Goal: Go to known website: Access a specific website the user already knows

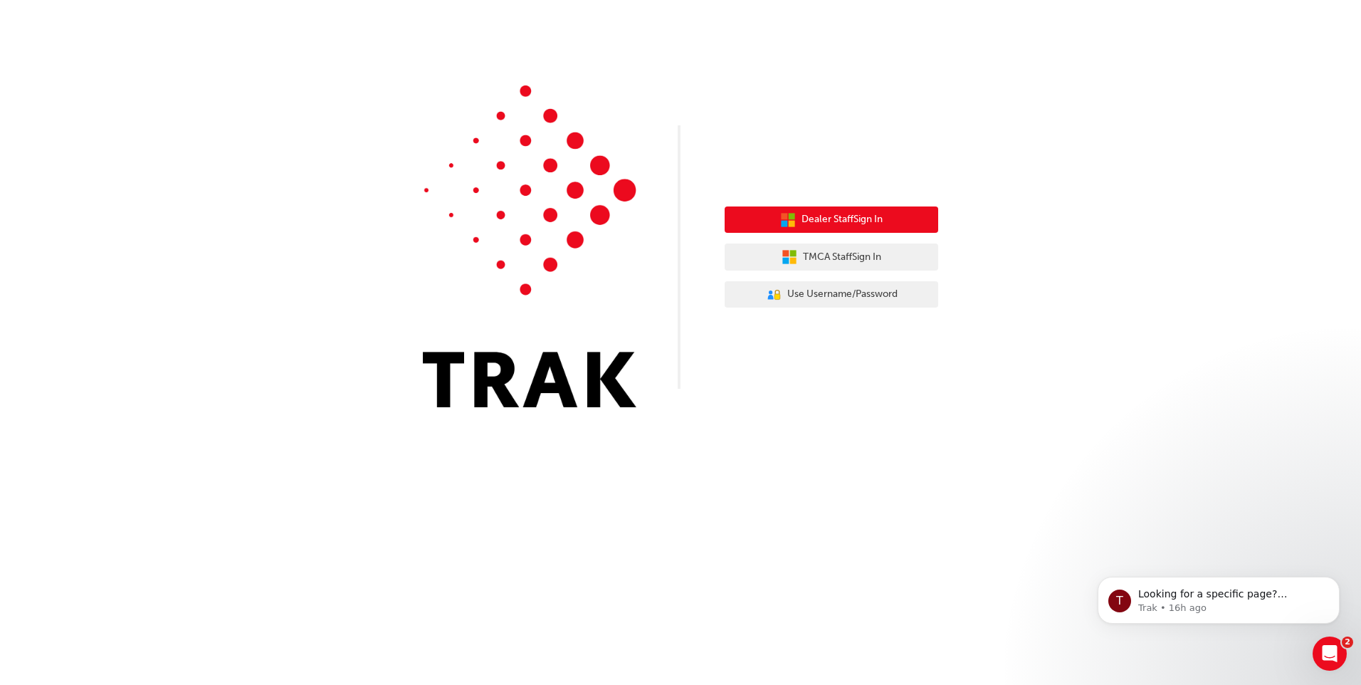
click at [856, 221] on span "Dealer Staff Sign In" at bounding box center [842, 219] width 81 height 16
